Goal: Navigation & Orientation: Find specific page/section

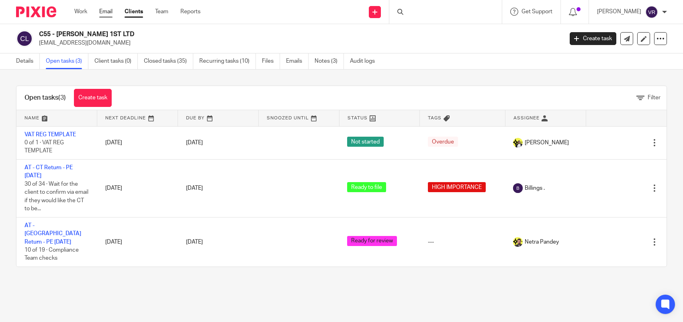
click at [101, 11] on link "Email" at bounding box center [105, 12] width 13 height 8
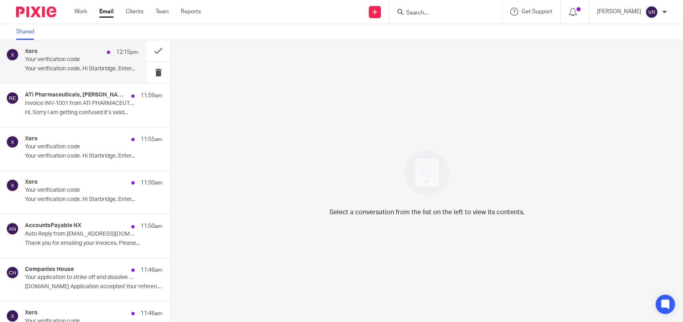
click at [105, 62] on p "Your verification code" at bounding box center [70, 59] width 91 height 7
click at [99, 65] on p "Your verification code. Hi Starbridge, Enter..." at bounding box center [81, 68] width 113 height 7
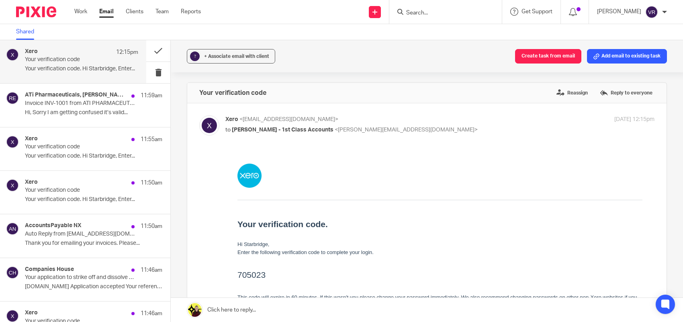
click at [83, 60] on p "Your verification code" at bounding box center [70, 59] width 91 height 7
click at [84, 11] on link "Work" at bounding box center [80, 12] width 13 height 8
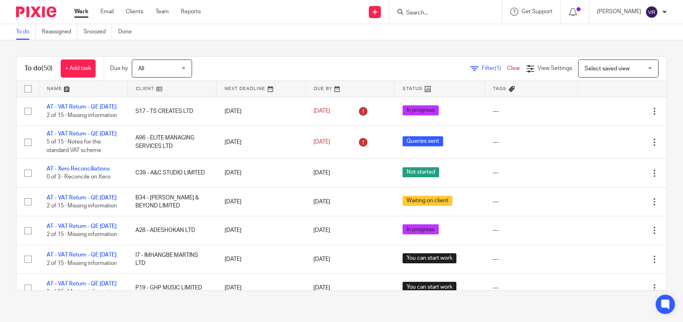
click at [470, 67] on icon at bounding box center [474, 69] width 8 height 8
